Goal: Find specific page/section: Find specific page/section

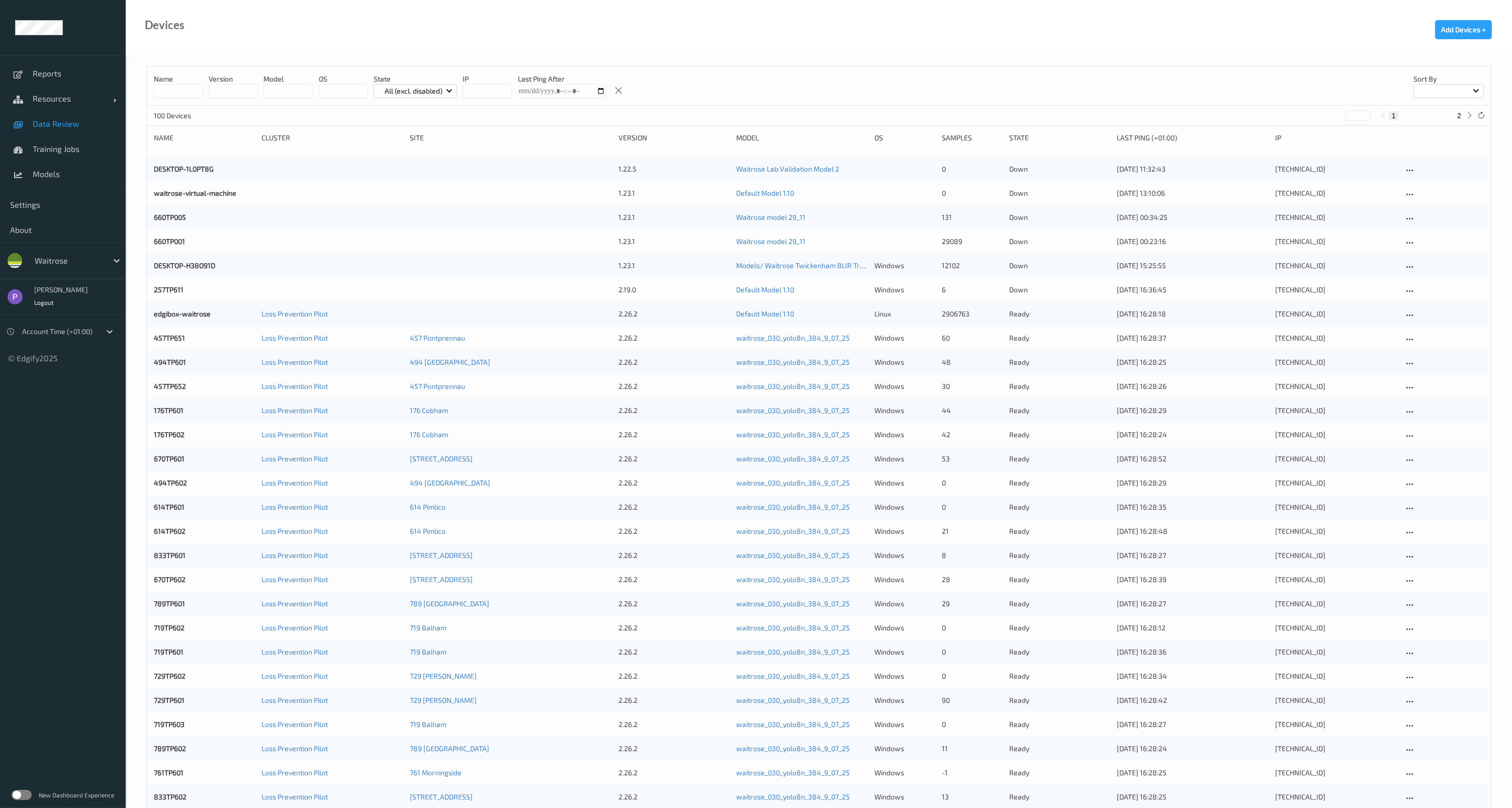
click at [63, 120] on span "Data Review" at bounding box center [74, 124] width 83 height 10
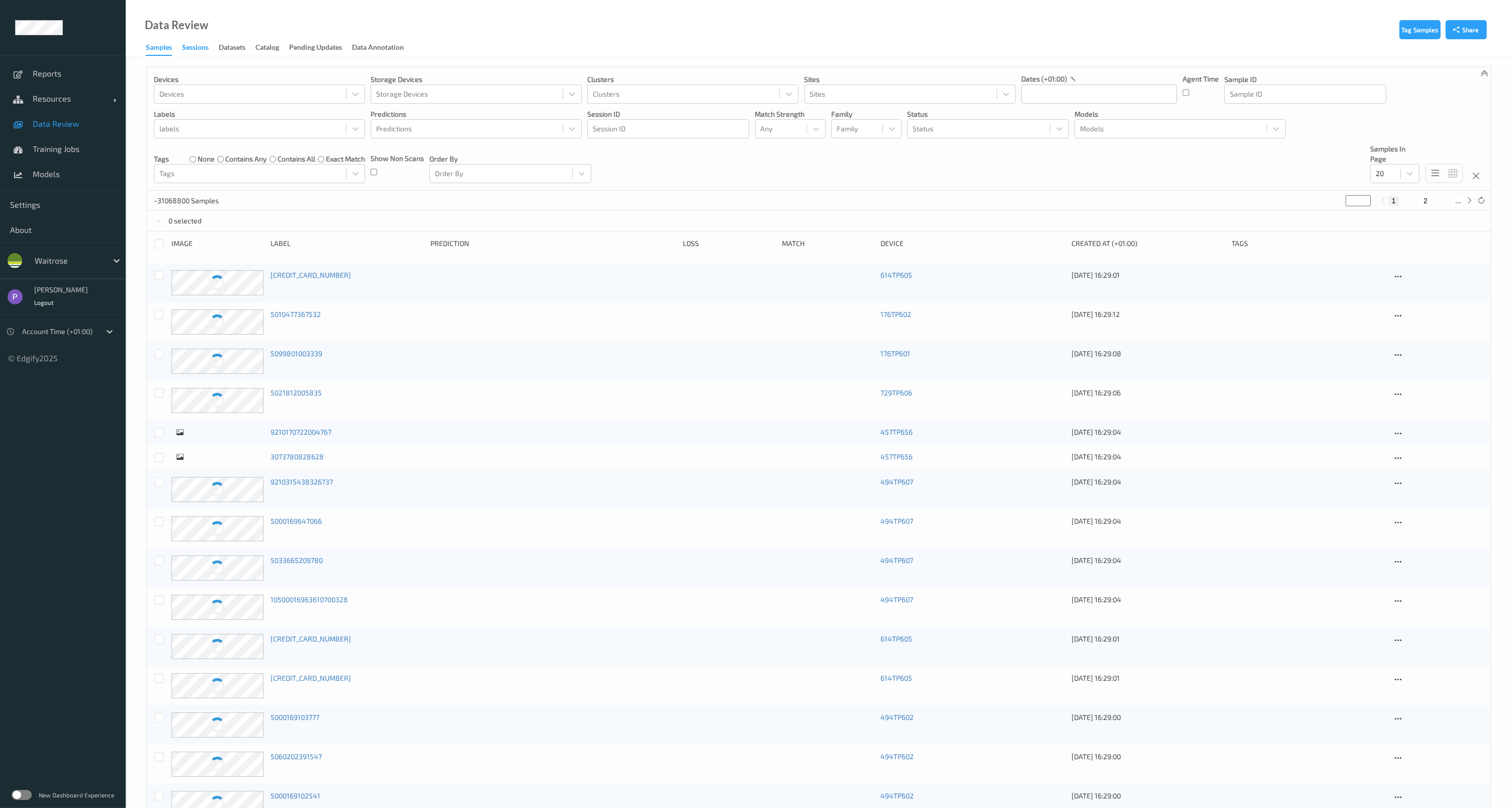
click at [201, 45] on div "Sessions" at bounding box center [195, 48] width 27 height 13
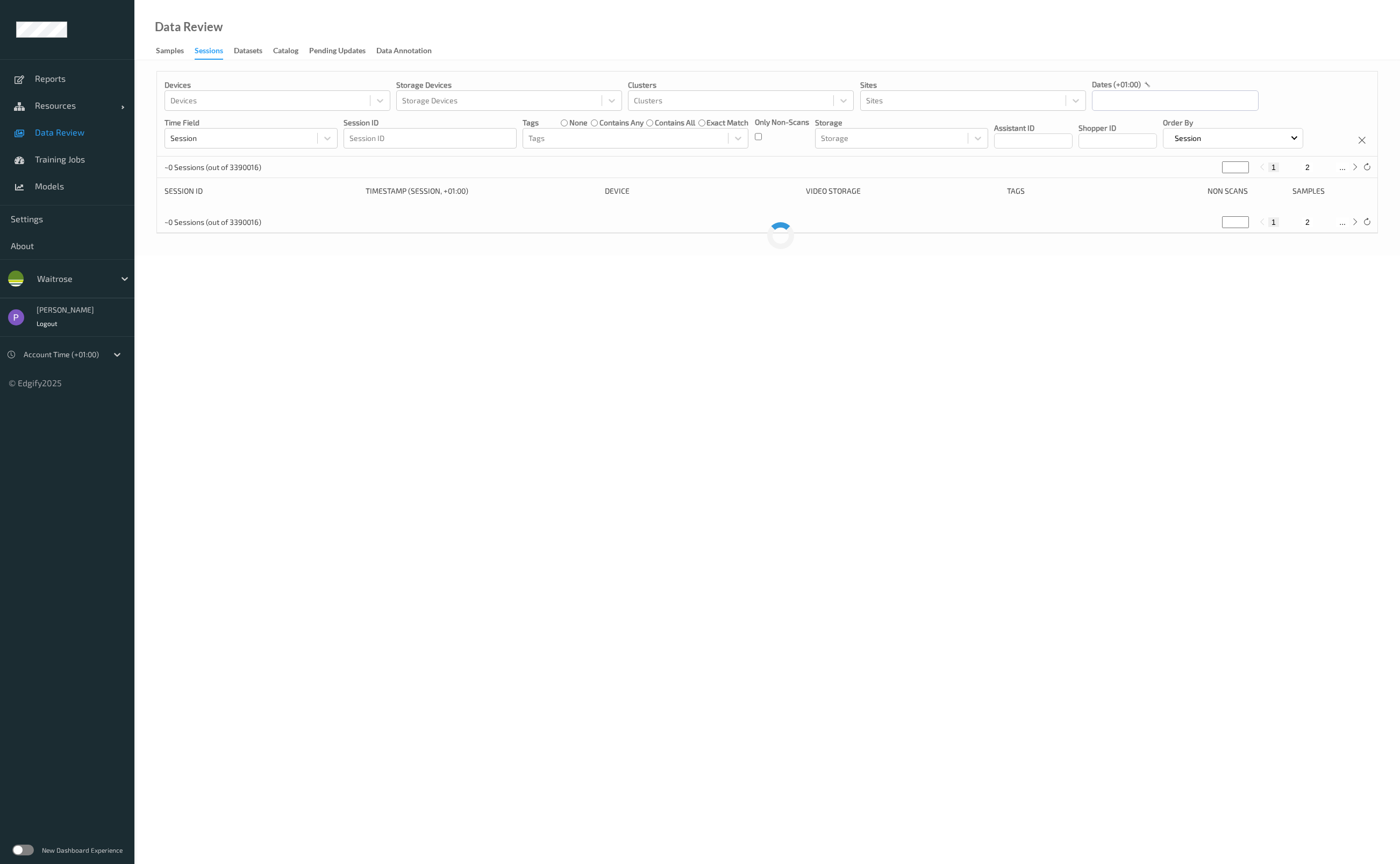
click at [1310, 222] on button "2" at bounding box center [1308, 222] width 11 height 10
type input "*"
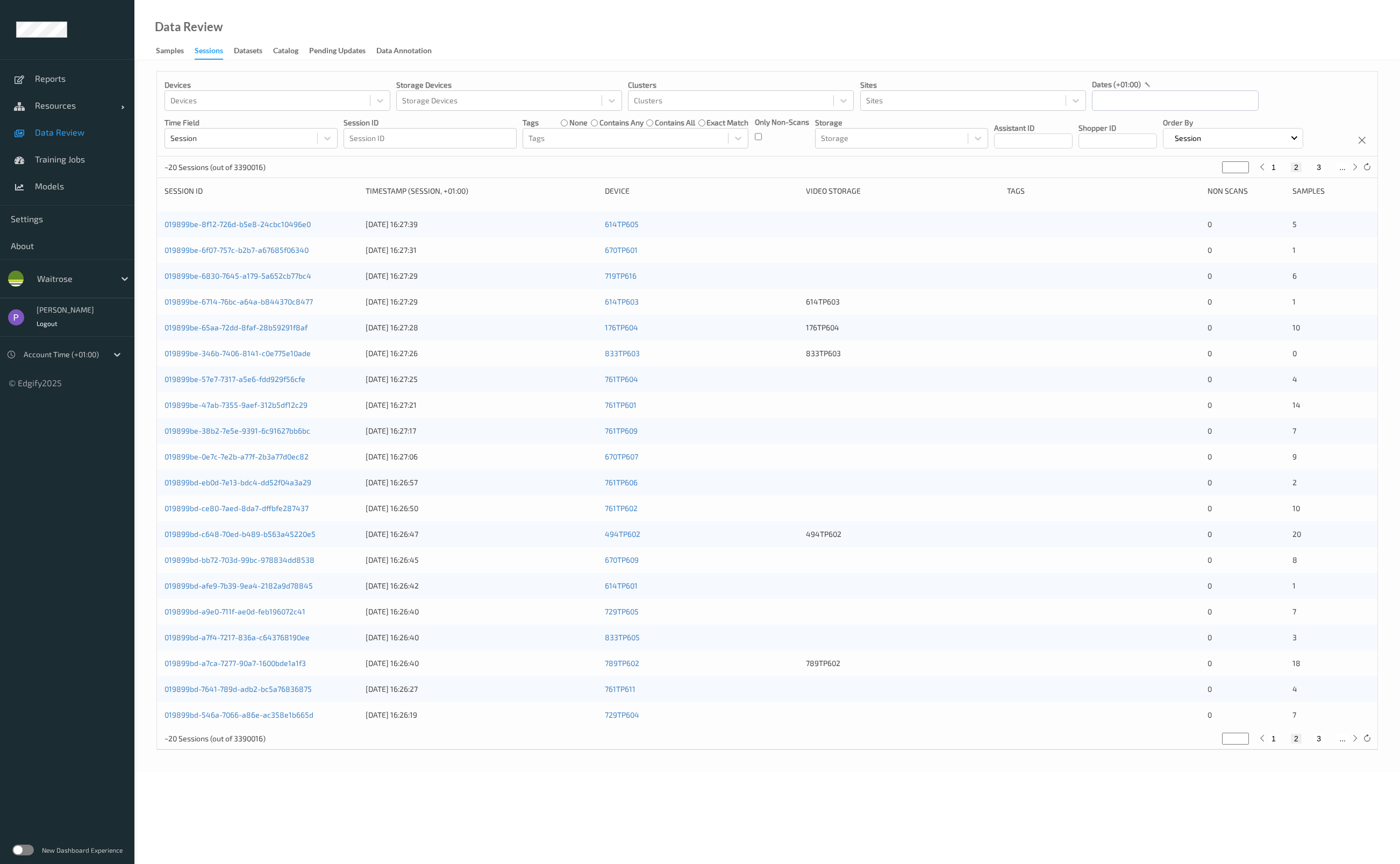
click at [1272, 167] on button "1" at bounding box center [1273, 167] width 11 height 10
type input "*"
click at [1119, 95] on input "text" at bounding box center [1175, 100] width 166 height 21
click at [1211, 36] on div "Data Review Samples Sessions Datasets Catalog Pending Updates Data Annotation" at bounding box center [767, 30] width 1265 height 61
